Goal: Task Accomplishment & Management: Use online tool/utility

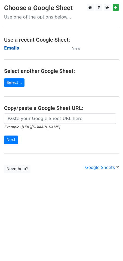
click at [15, 46] on strong "Emails" at bounding box center [11, 48] width 15 height 5
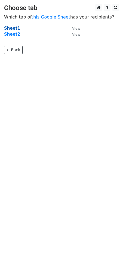
click at [14, 28] on strong "Sheet1" at bounding box center [12, 28] width 16 height 5
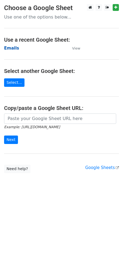
click at [11, 47] on strong "Emails" at bounding box center [11, 48] width 15 height 5
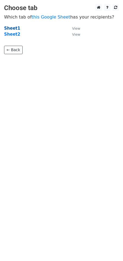
click at [14, 29] on strong "Sheet1" at bounding box center [12, 28] width 16 height 5
